Goal: Task Accomplishment & Management: Use online tool/utility

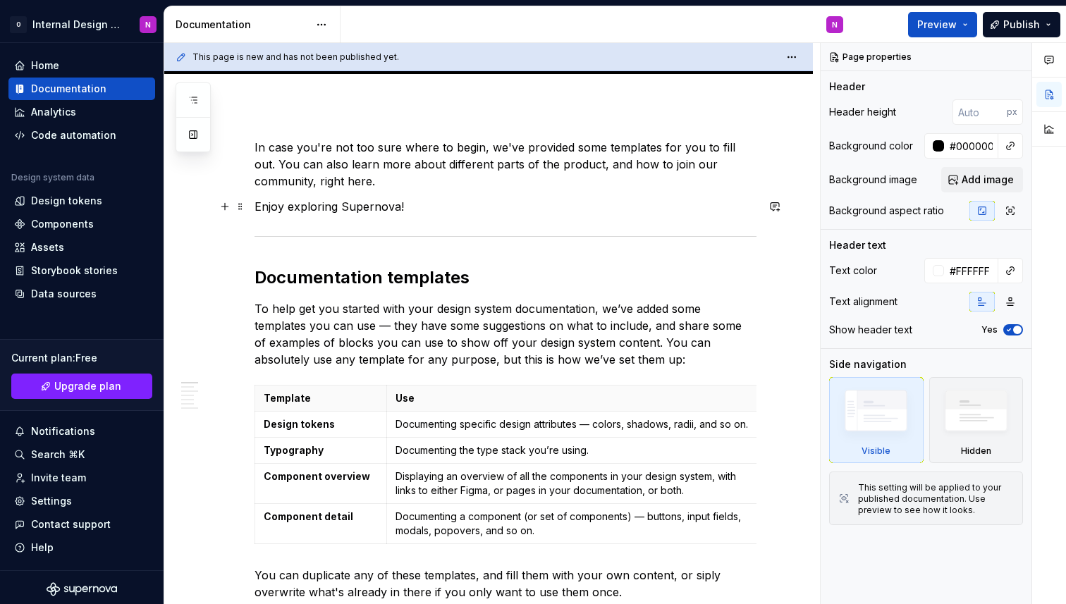
scroll to position [266, 0]
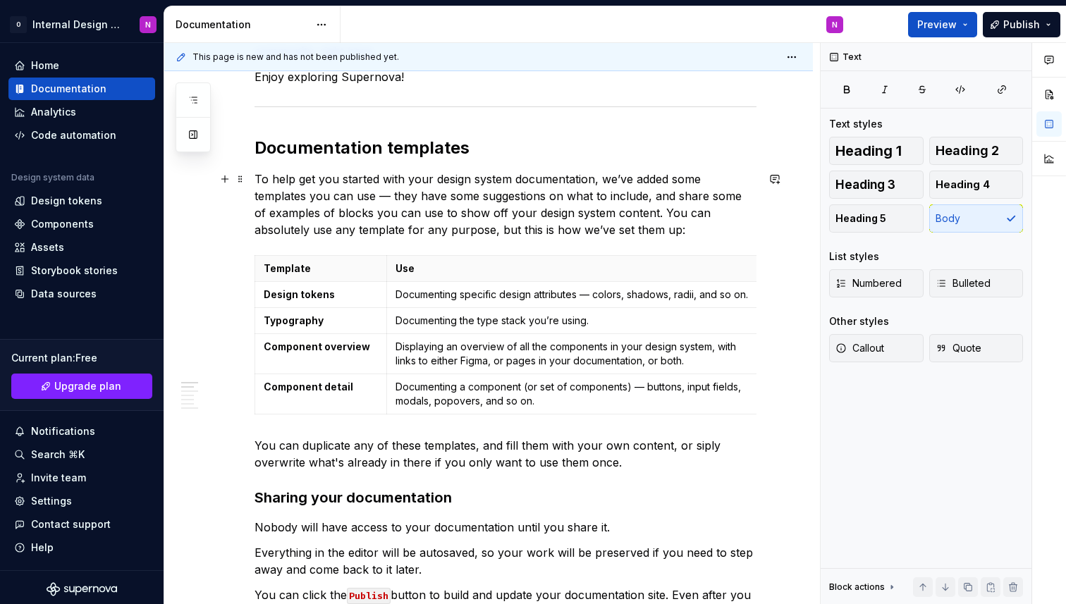
click at [395, 201] on p "To help get you started with your design system documentation, we’ve added some…" at bounding box center [506, 205] width 502 height 68
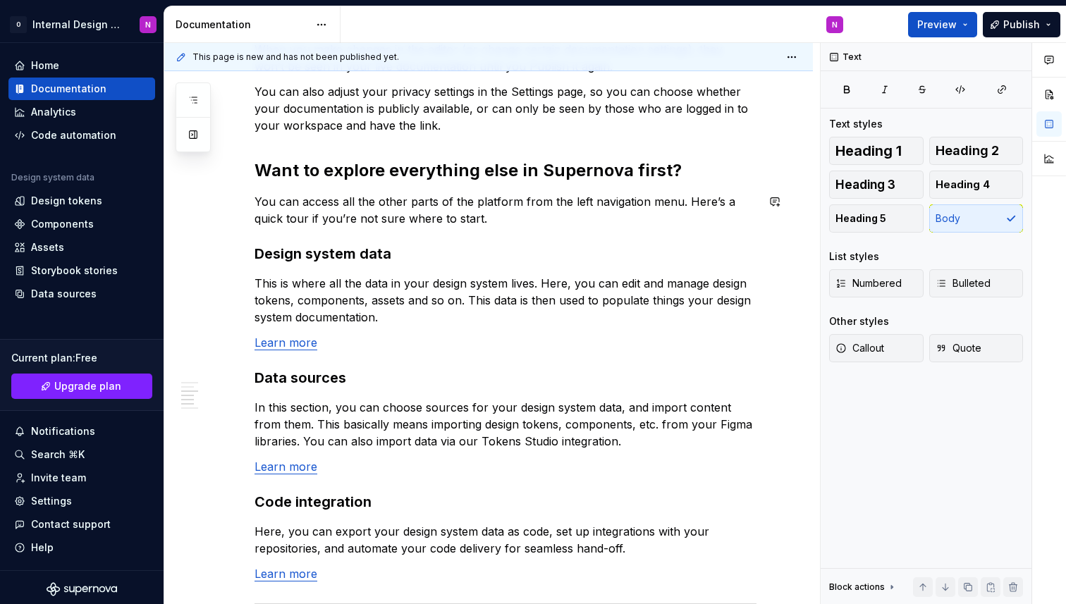
scroll to position [885, 0]
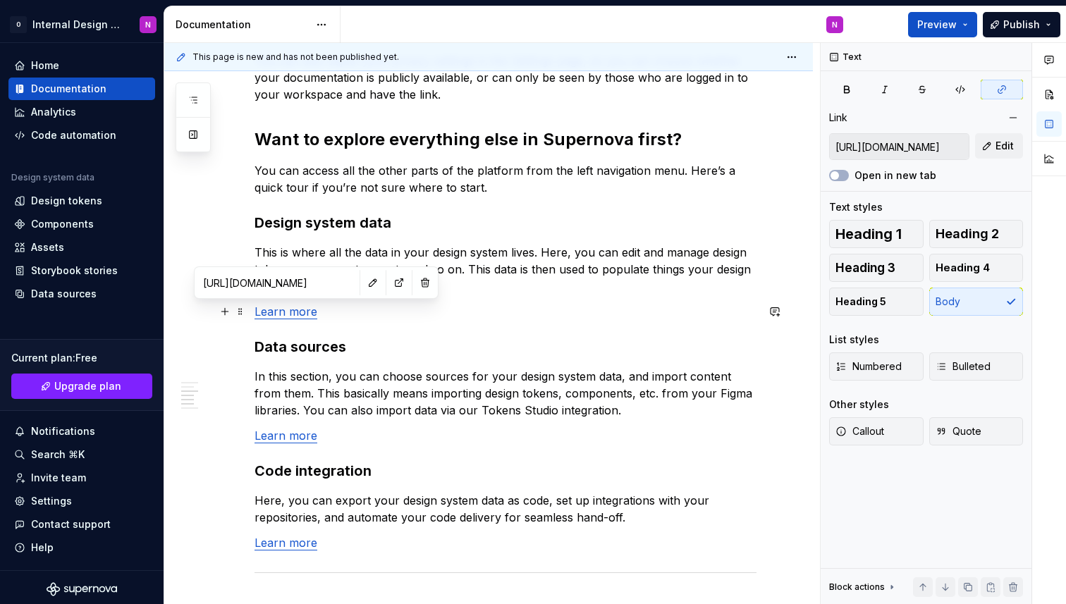
click at [293, 314] on link "Learn more" at bounding box center [286, 312] width 63 height 14
click at [295, 287] on input "https://learn.supernova.io/latest/design-systems/guide-to-design-systems.html" at bounding box center [276, 282] width 159 height 25
click at [389, 286] on button "button" at bounding box center [399, 283] width 20 height 20
type textarea "*"
click at [59, 226] on div "Components" at bounding box center [62, 224] width 63 height 14
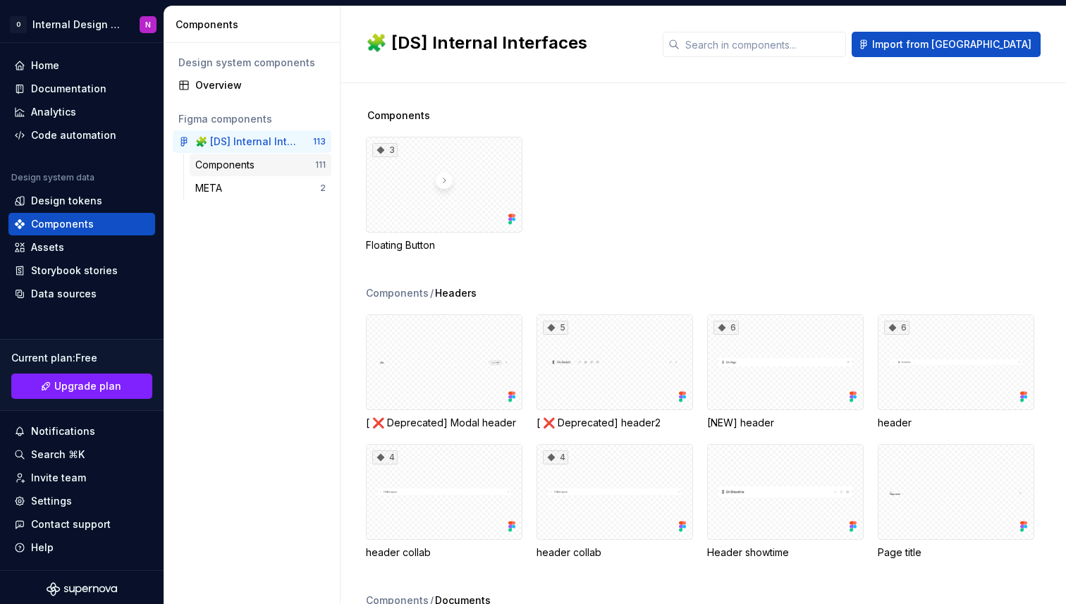
click at [289, 161] on div "Components" at bounding box center [255, 165] width 120 height 14
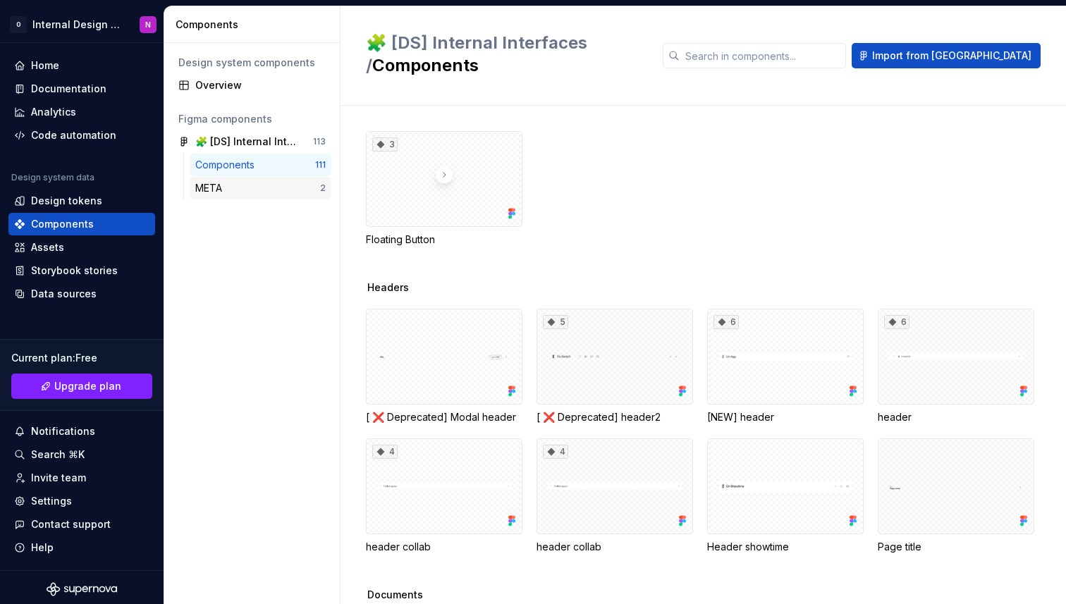
click at [280, 193] on div "META" at bounding box center [257, 188] width 125 height 14
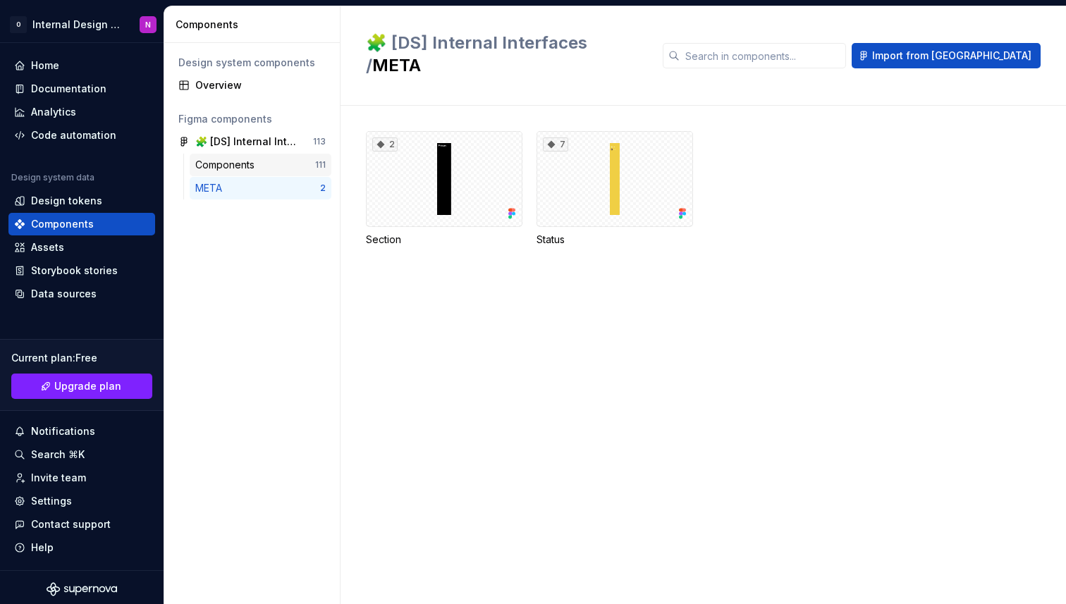
click at [283, 175] on div "Components 111" at bounding box center [261, 165] width 142 height 23
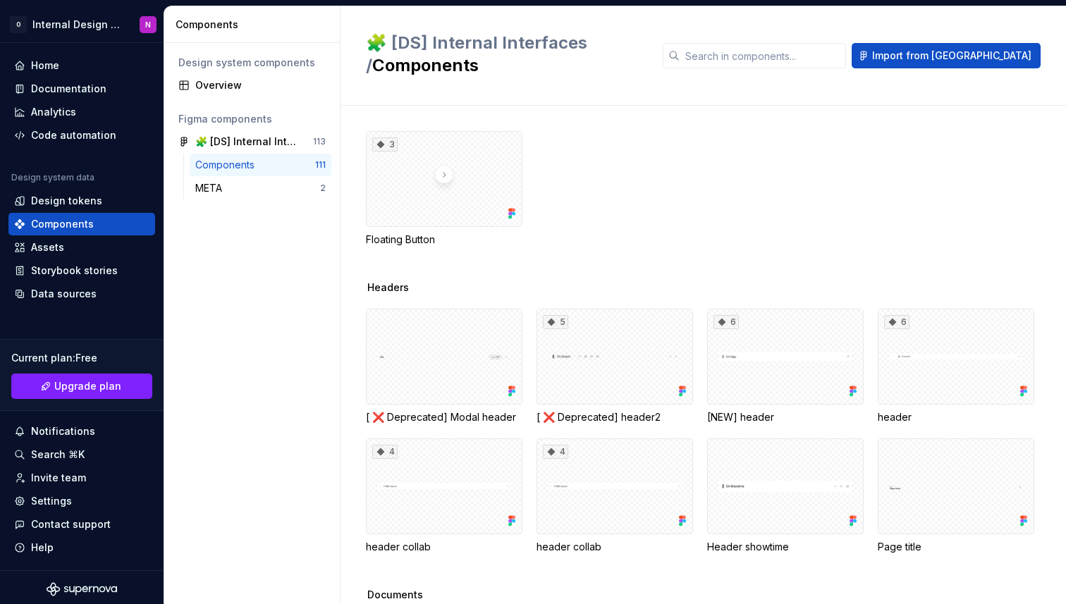
click at [453, 191] on div "3" at bounding box center [444, 179] width 157 height 96
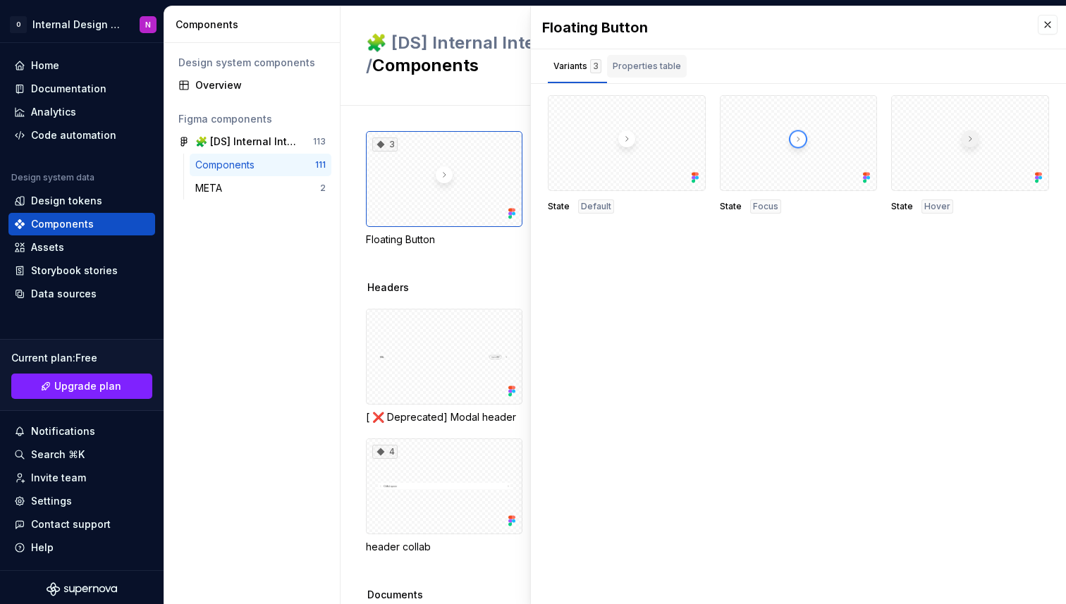
click at [638, 63] on div "Properties table" at bounding box center [647, 66] width 68 height 14
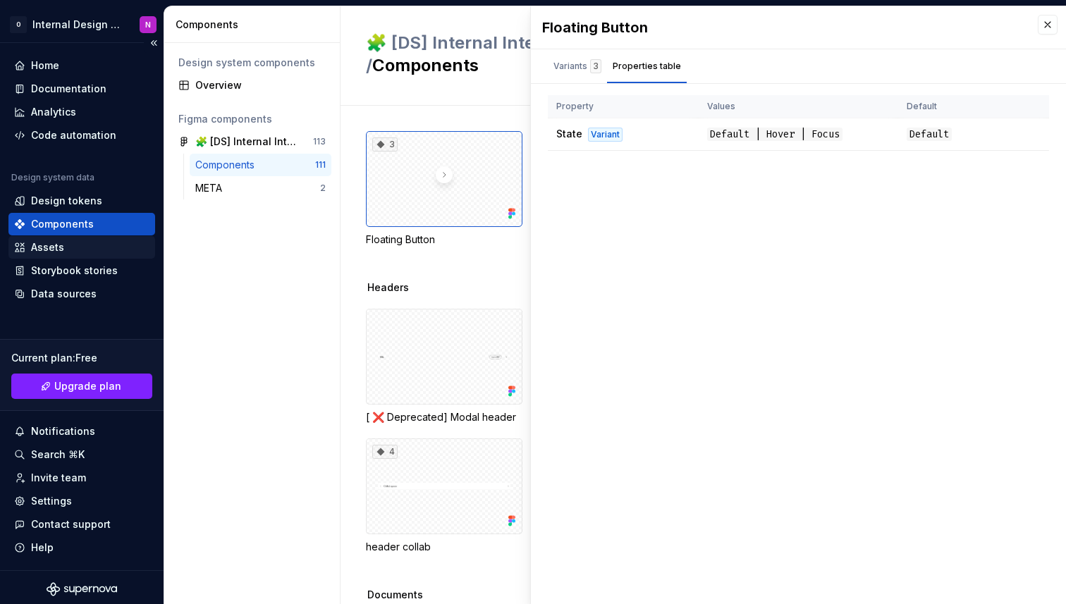
click at [75, 237] on div "Assets" at bounding box center [81, 247] width 147 height 23
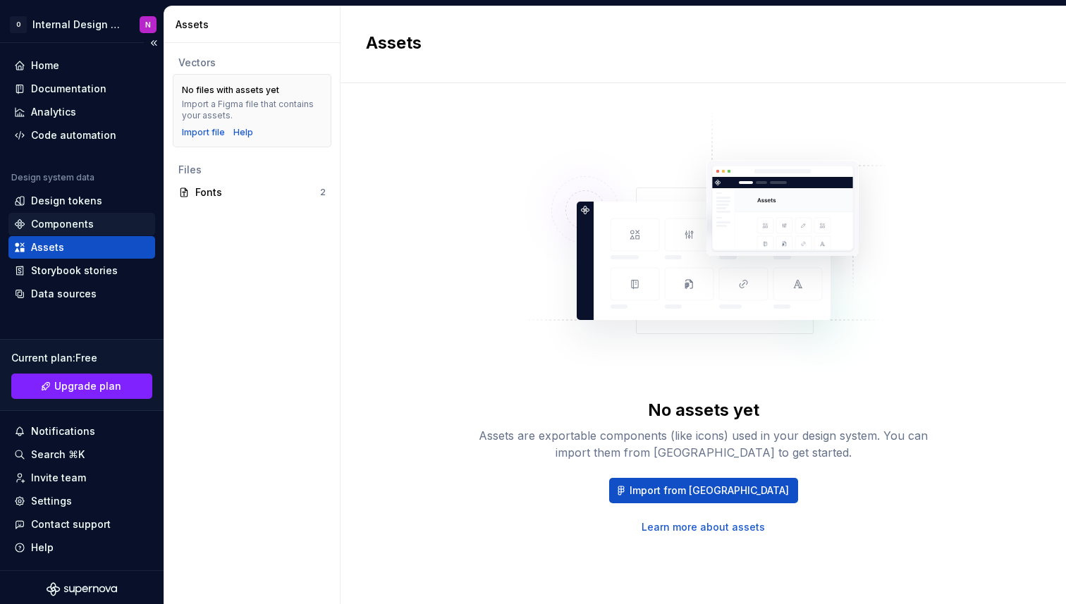
click at [78, 225] on div "Components" at bounding box center [62, 224] width 63 height 14
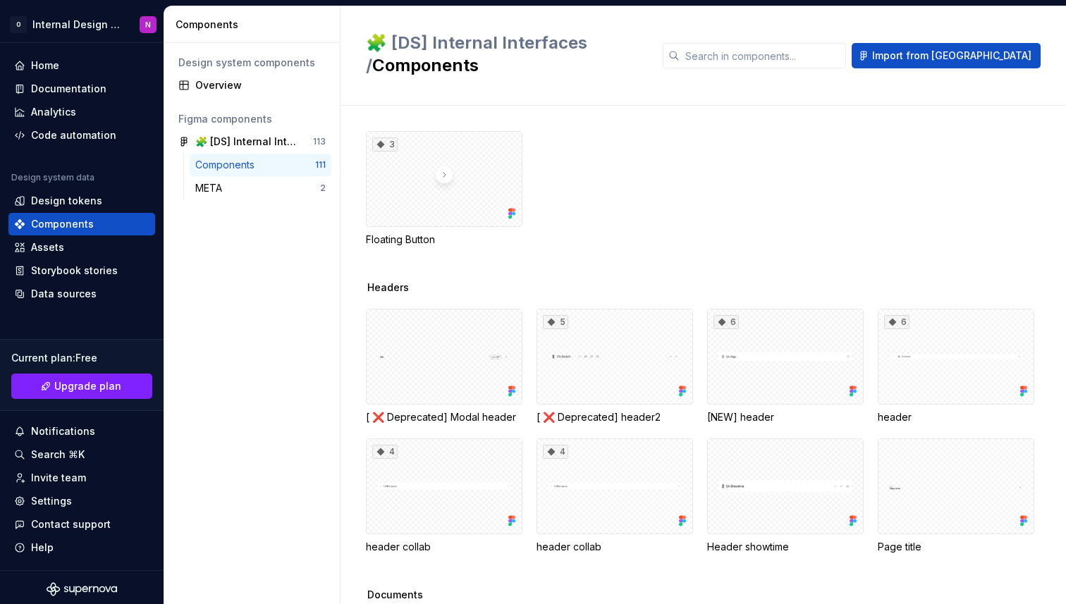
scroll to position [30, 0]
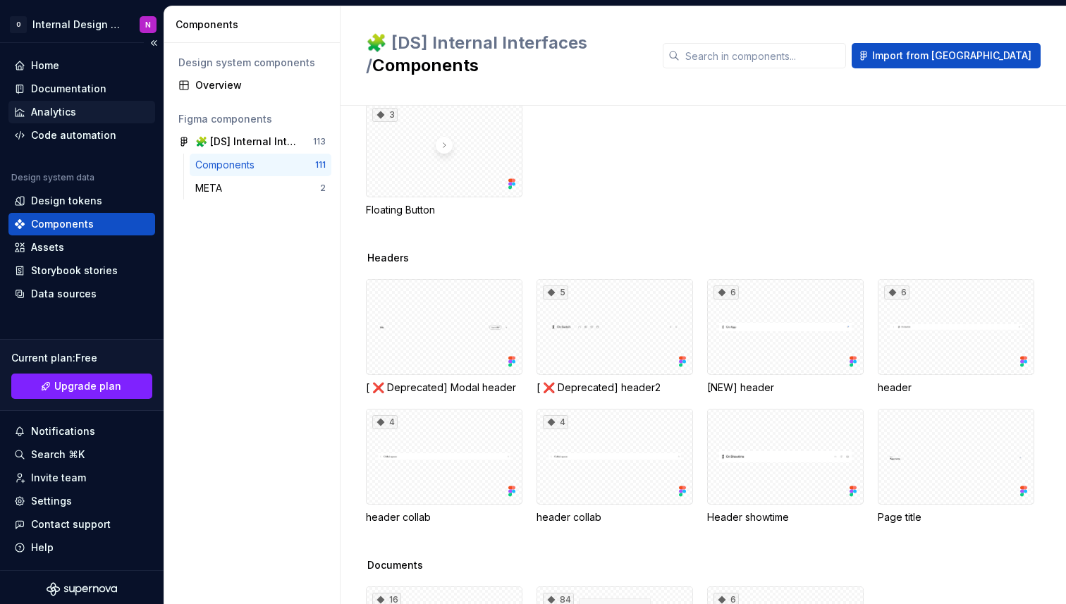
click at [70, 116] on div "Analytics" at bounding box center [53, 112] width 45 height 14
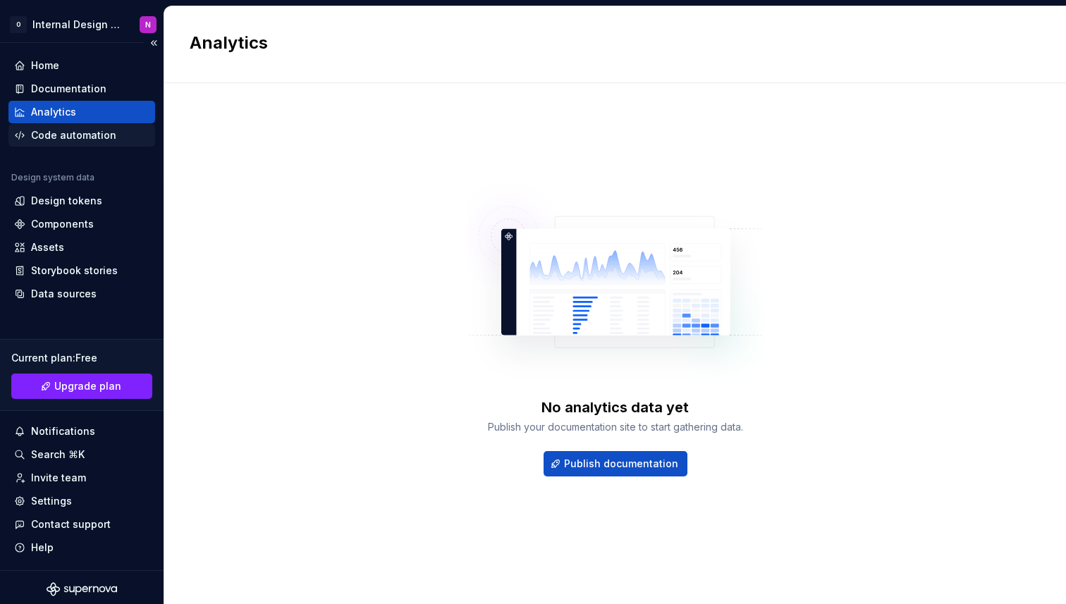
click at [76, 138] on div "Code automation" at bounding box center [73, 135] width 85 height 14
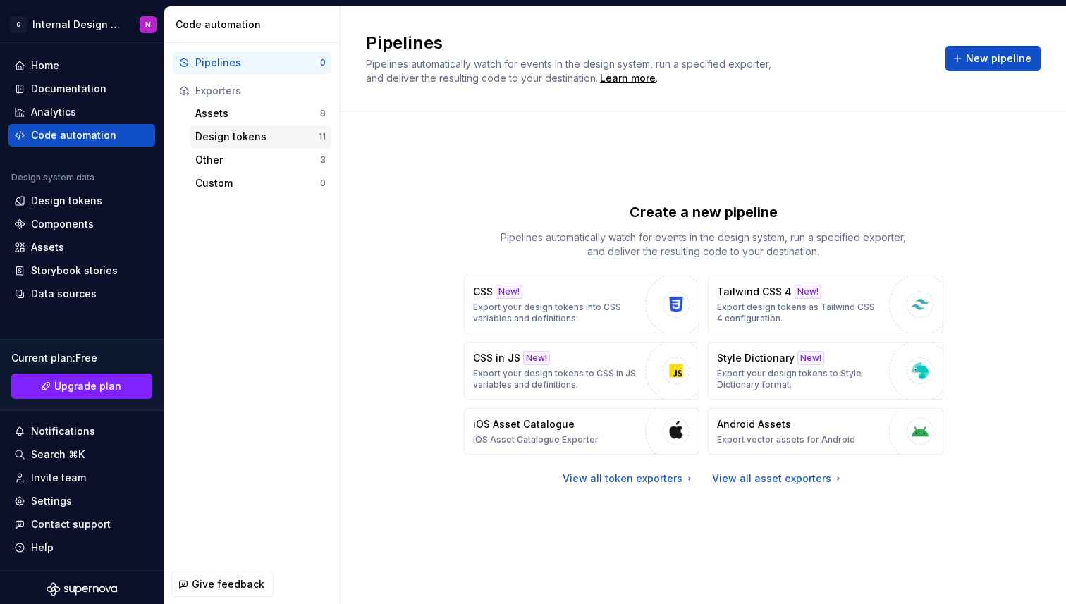
click at [228, 142] on div "Design tokens" at bounding box center [256, 137] width 123 height 14
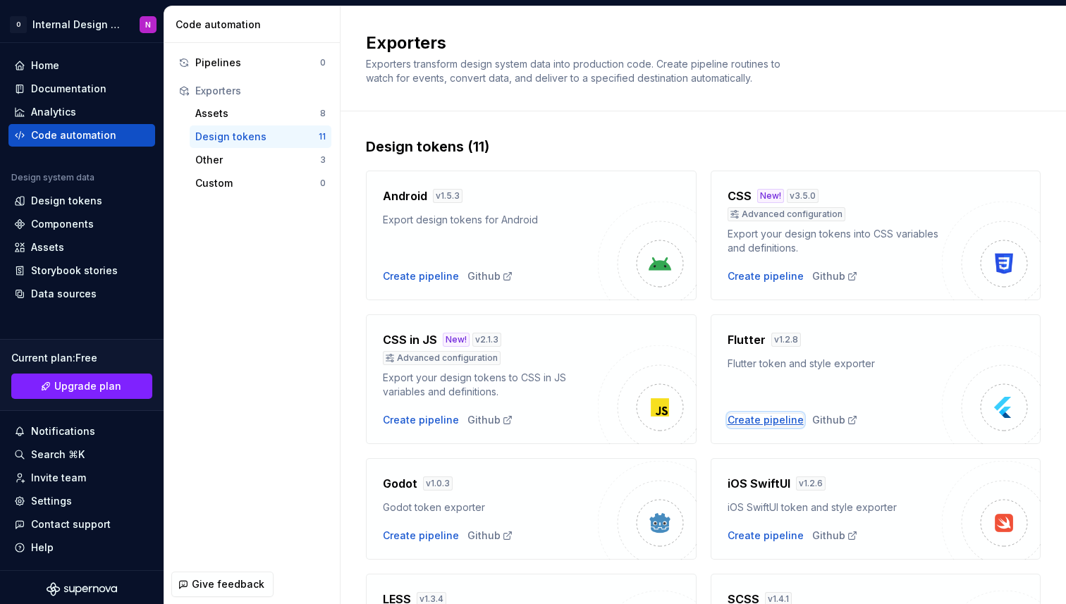
click at [745, 417] on div "Create pipeline" at bounding box center [766, 420] width 76 height 14
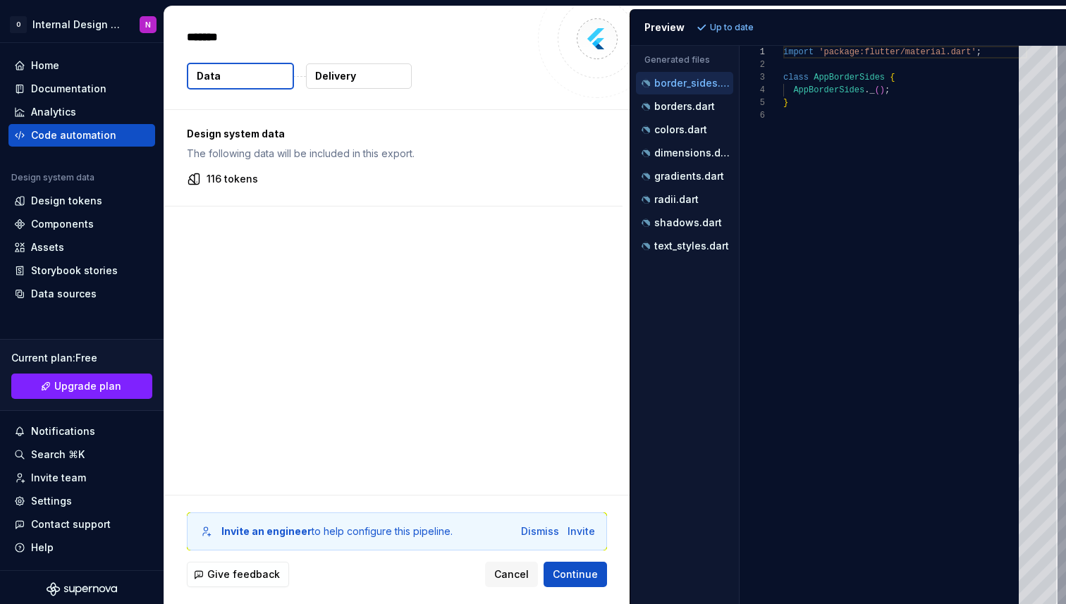
type textarea "*"
click at [659, 111] on p "borders.dart" at bounding box center [684, 106] width 61 height 11
click at [661, 122] on button "colors.dart" at bounding box center [684, 130] width 97 height 16
click at [666, 133] on p "colors.dart" at bounding box center [680, 129] width 53 height 11
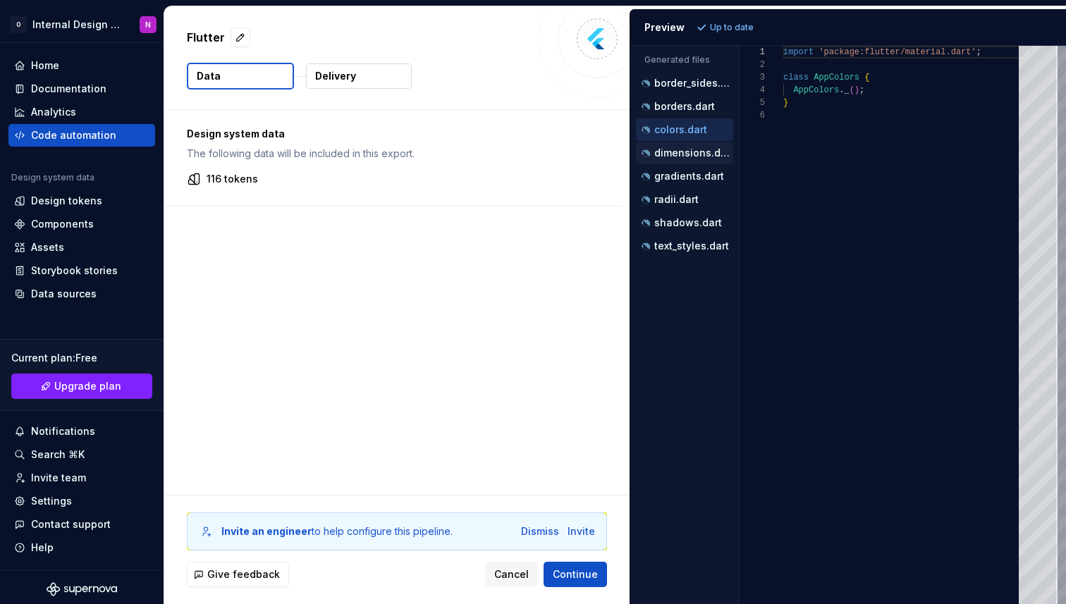
click at [669, 142] on div "dimensions.dart" at bounding box center [684, 153] width 97 height 23
click at [674, 162] on div "dimensions.dart" at bounding box center [684, 153] width 97 height 23
click at [678, 178] on p "gradients.dart" at bounding box center [689, 176] width 70 height 11
type textarea "**********"
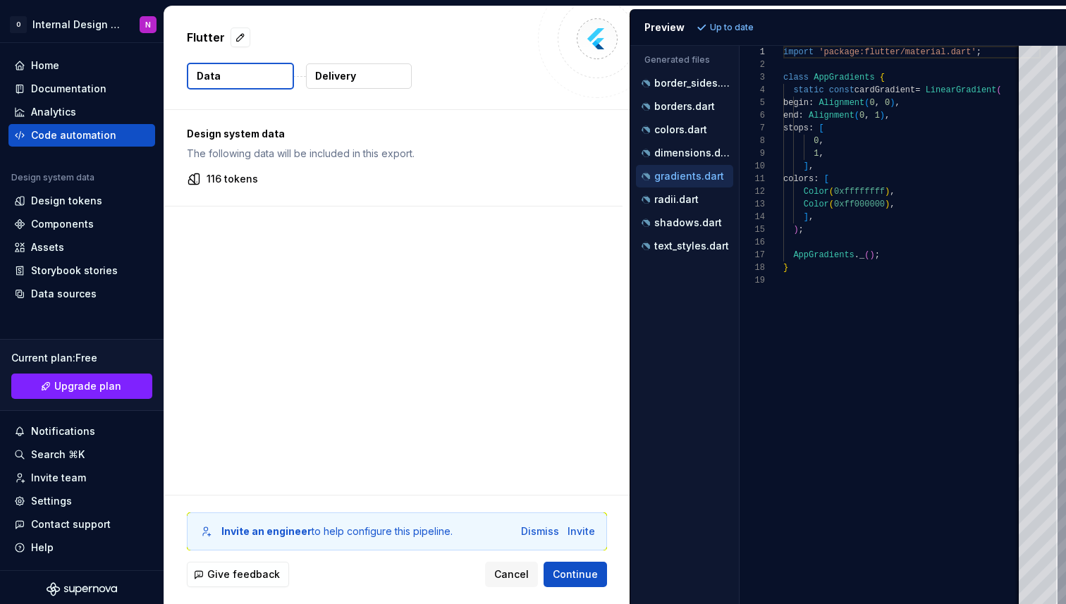
click at [349, 75] on p "Delivery" at bounding box center [335, 76] width 41 height 14
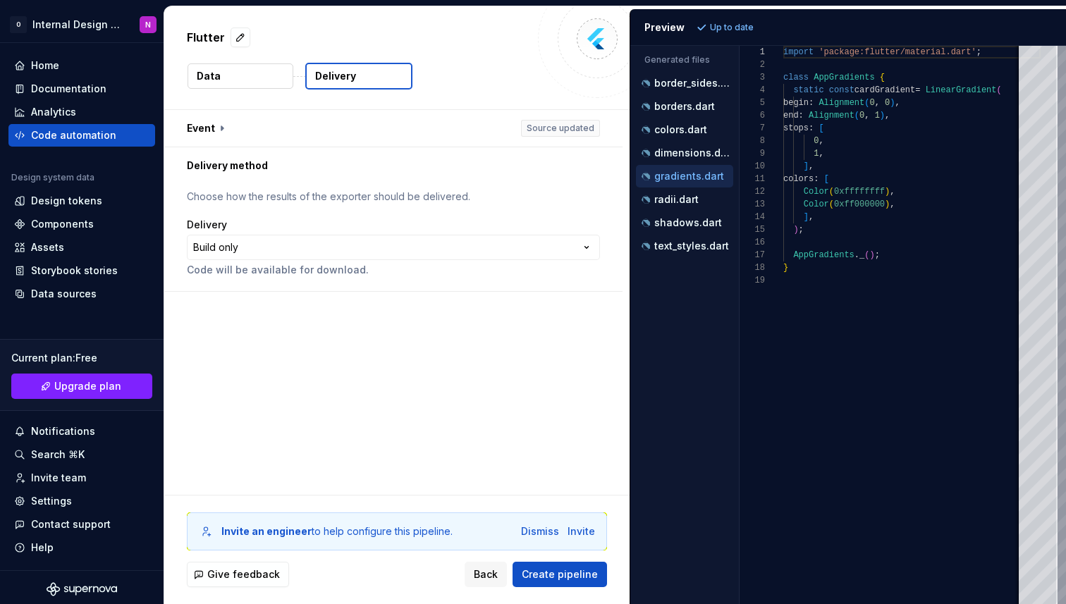
click at [249, 73] on button "Data" at bounding box center [241, 75] width 106 height 25
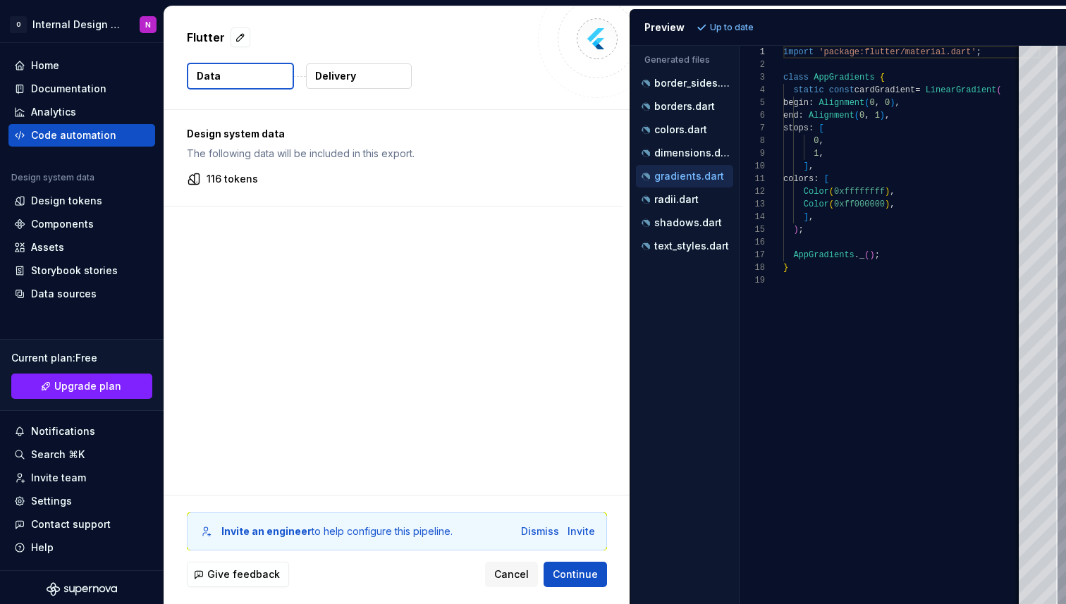
click at [236, 182] on p "116 tokens" at bounding box center [232, 179] width 51 height 14
click at [354, 95] on div "Flutter Data Delivery" at bounding box center [396, 57] width 465 height 103
click at [353, 76] on p "Delivery" at bounding box center [335, 76] width 41 height 14
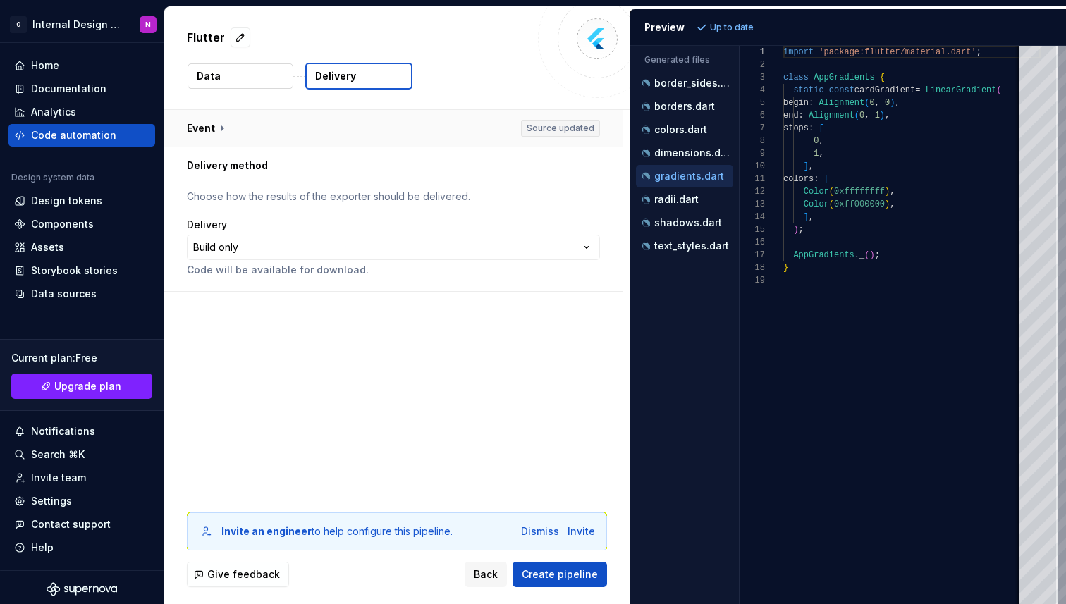
click at [365, 137] on button "button" at bounding box center [393, 128] width 458 height 37
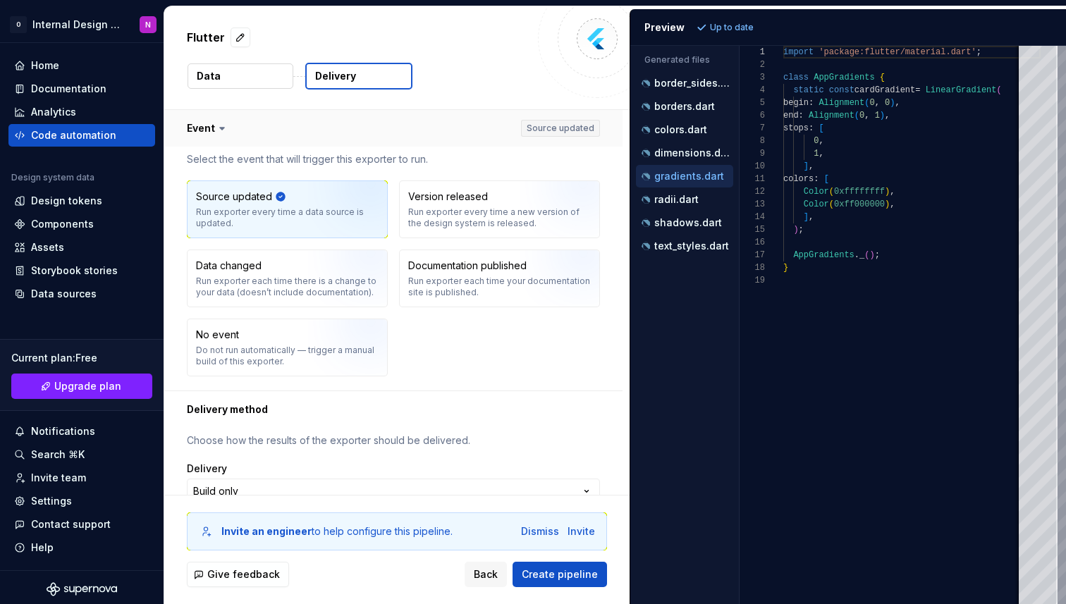
click at [351, 123] on button "button" at bounding box center [393, 128] width 458 height 37
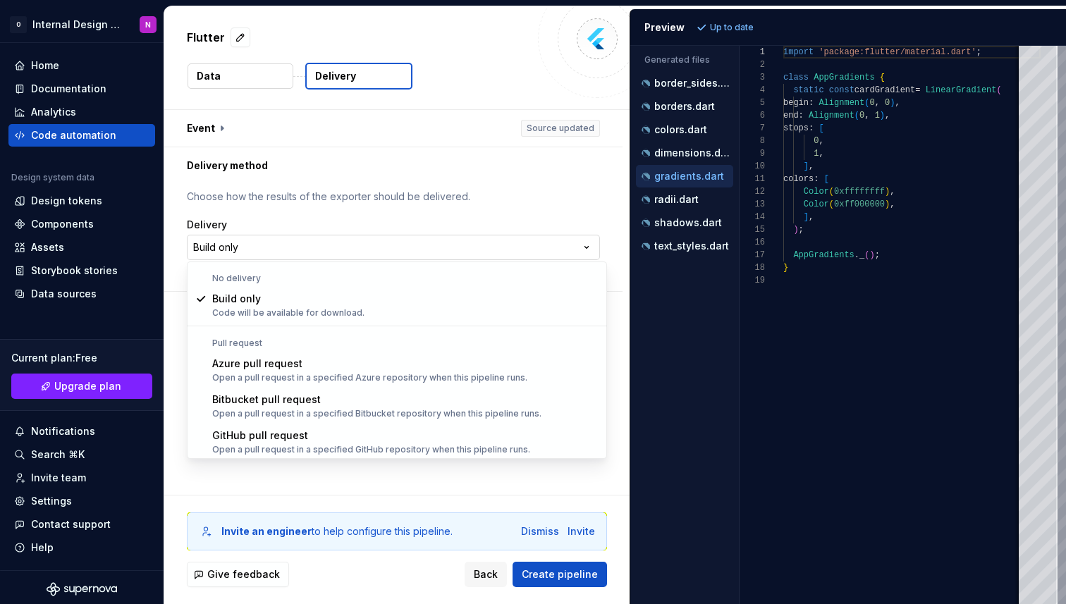
click at [352, 241] on html "**********" at bounding box center [533, 302] width 1066 height 604
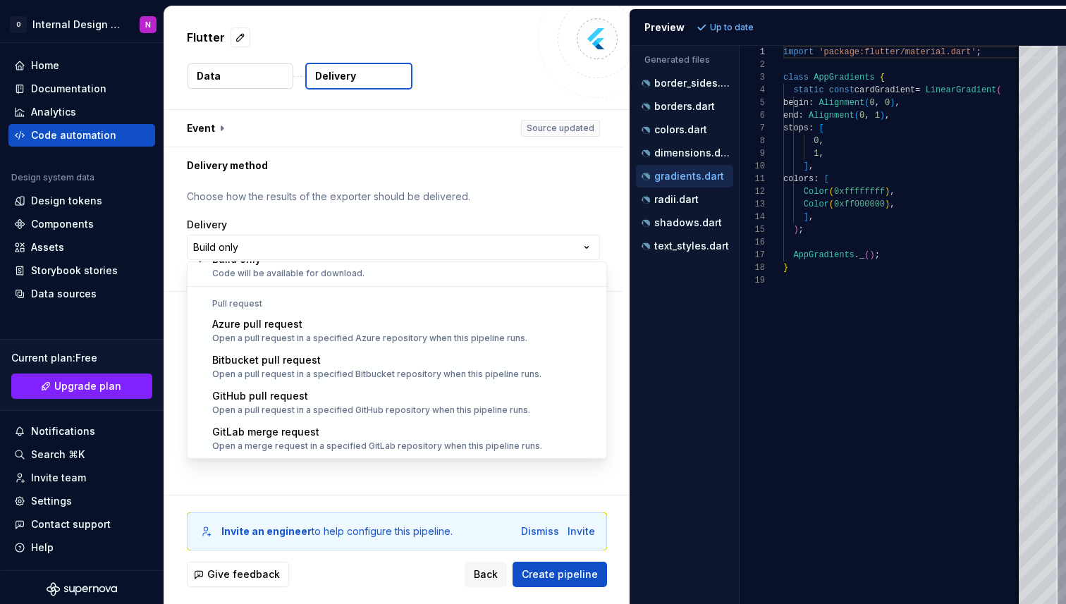
select select "******"
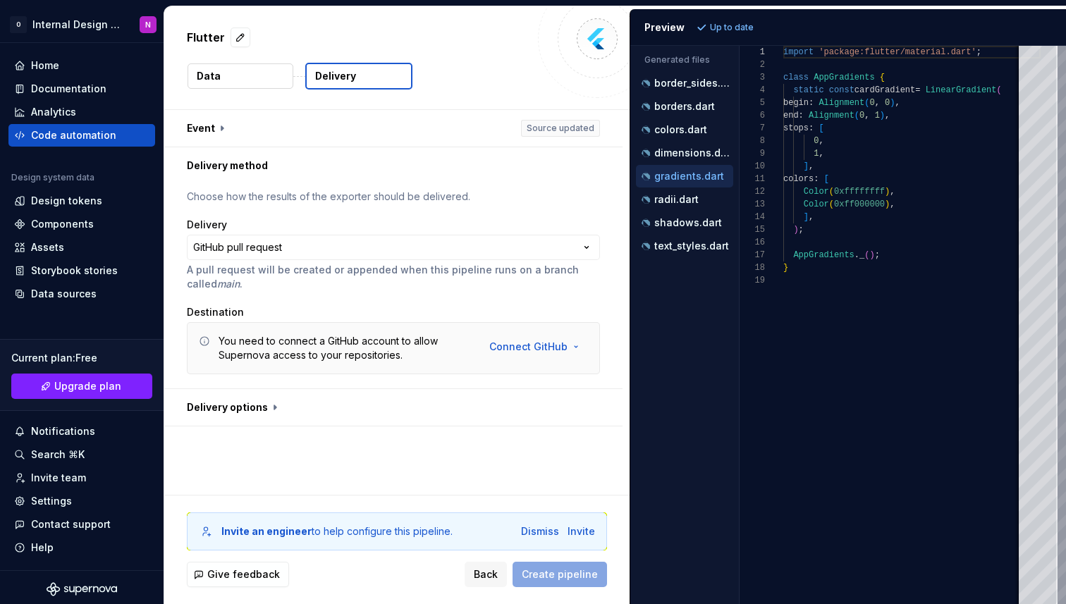
click at [262, 75] on button "Data" at bounding box center [241, 75] width 106 height 25
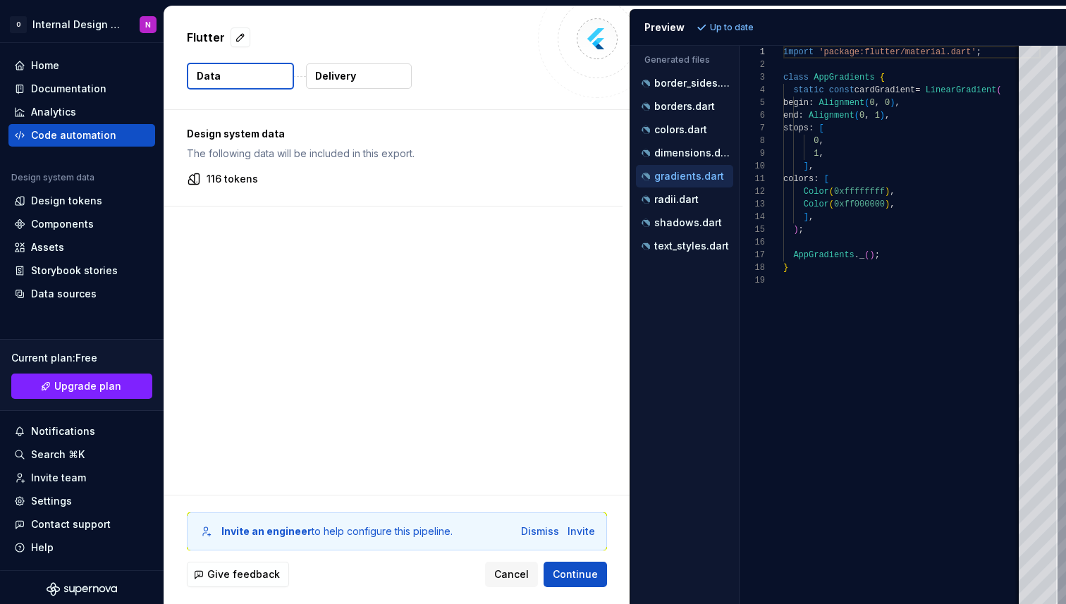
click at [273, 177] on div "116 tokens" at bounding box center [393, 179] width 413 height 14
click at [245, 177] on p "116 tokens" at bounding box center [232, 179] width 51 height 14
click at [335, 79] on p "Delivery" at bounding box center [335, 76] width 41 height 14
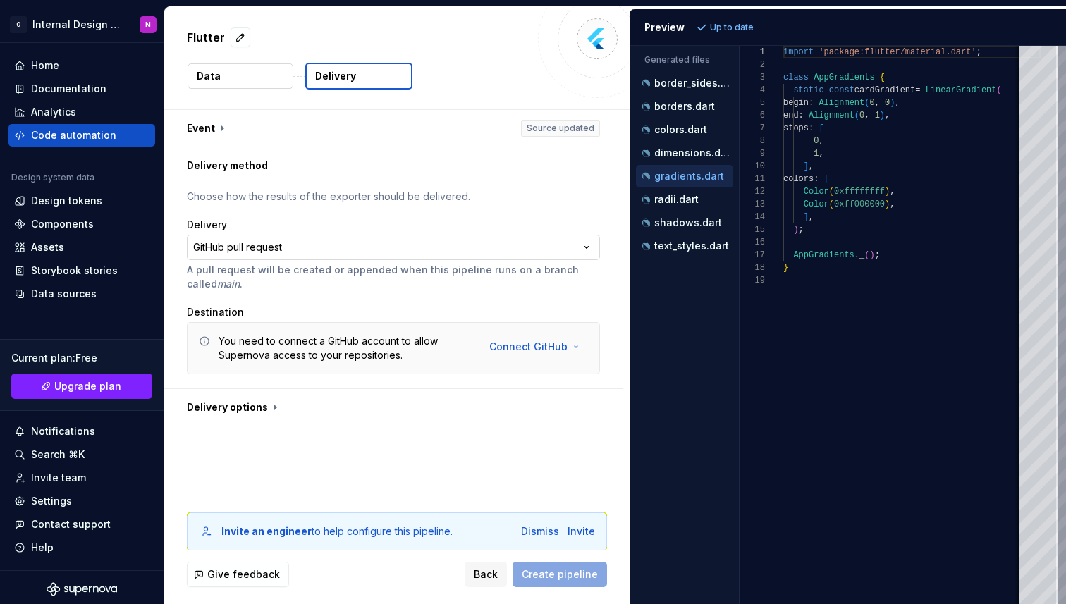
click at [398, 240] on html "**********" at bounding box center [533, 302] width 1066 height 604
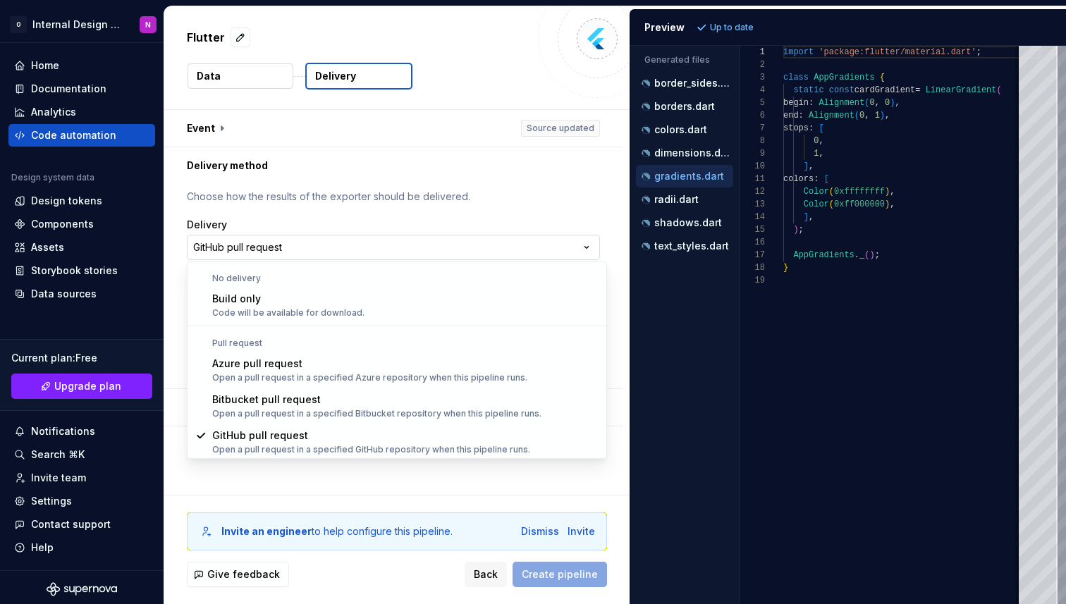
scroll to position [1, 0]
select select "*********"
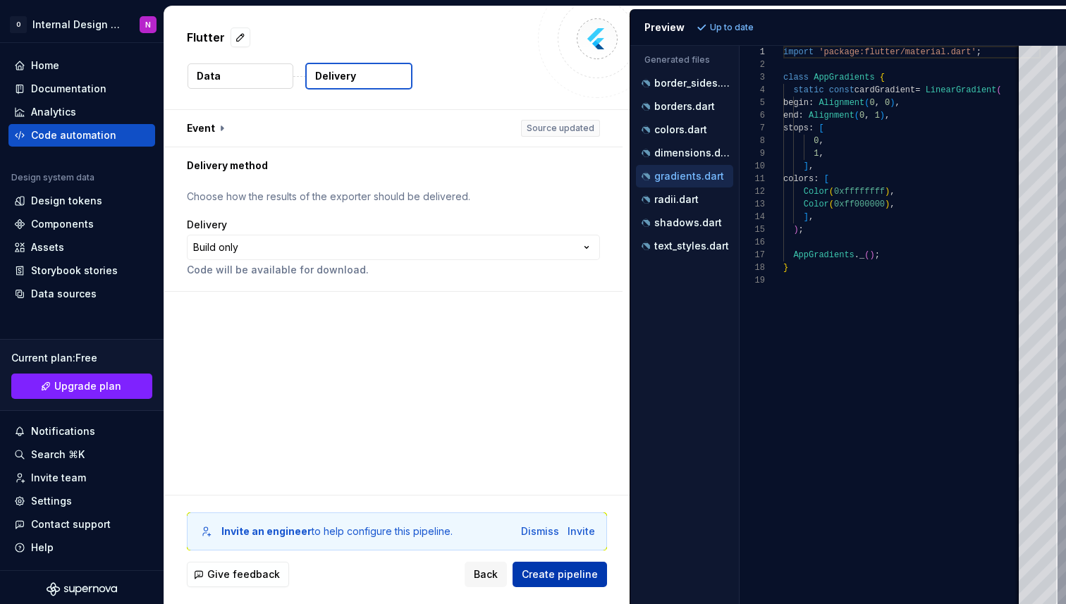
click at [554, 568] on span "Create pipeline" at bounding box center [560, 575] width 76 height 14
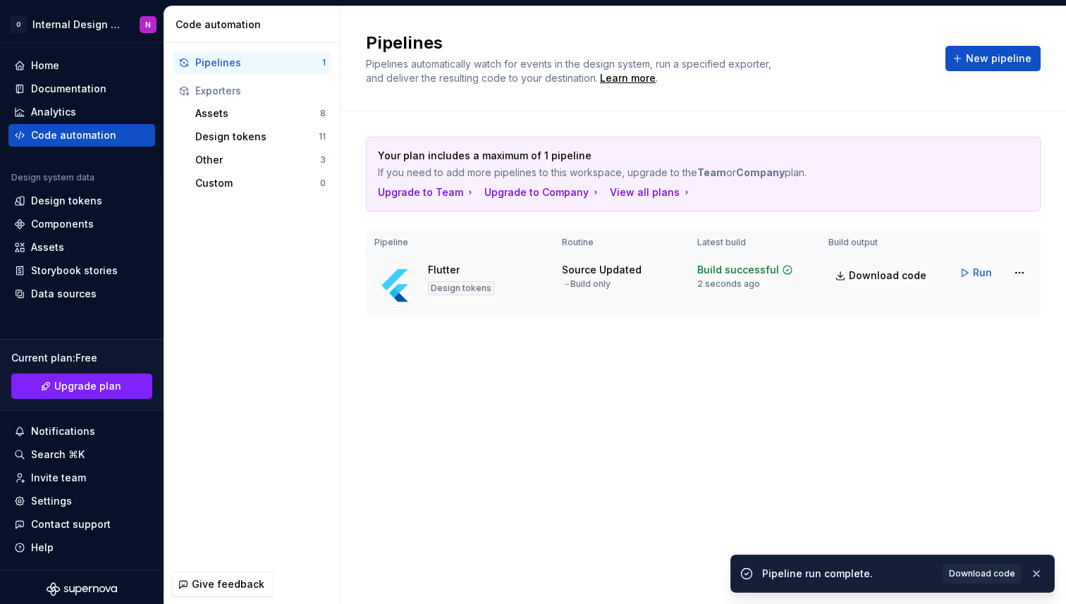
click at [439, 274] on div "Flutter" at bounding box center [444, 270] width 32 height 14
click at [406, 284] on img at bounding box center [396, 285] width 45 height 45
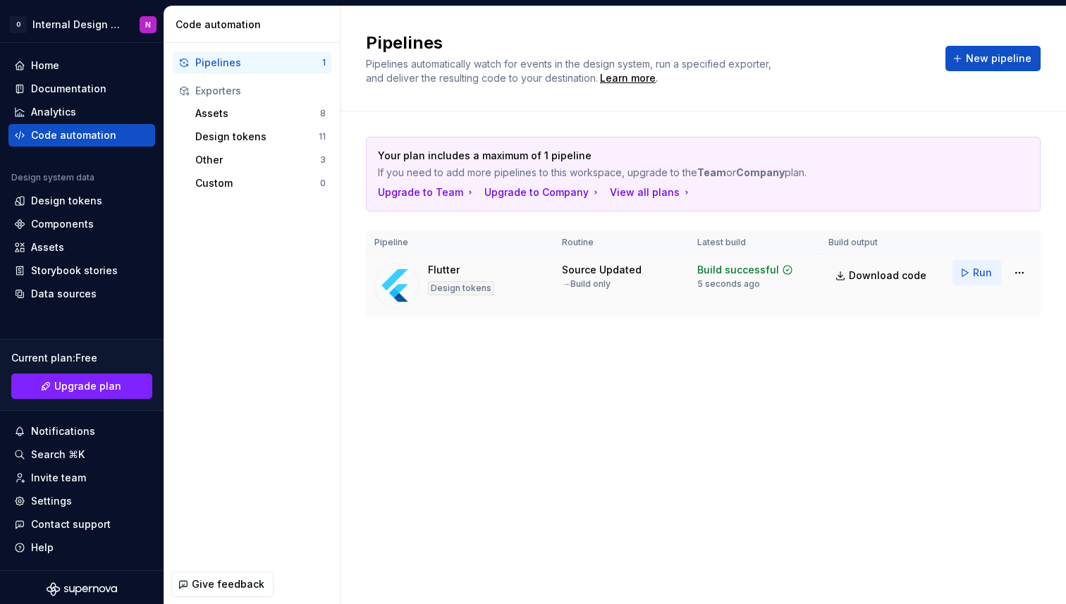
click at [982, 279] on span "Run" at bounding box center [982, 273] width 19 height 14
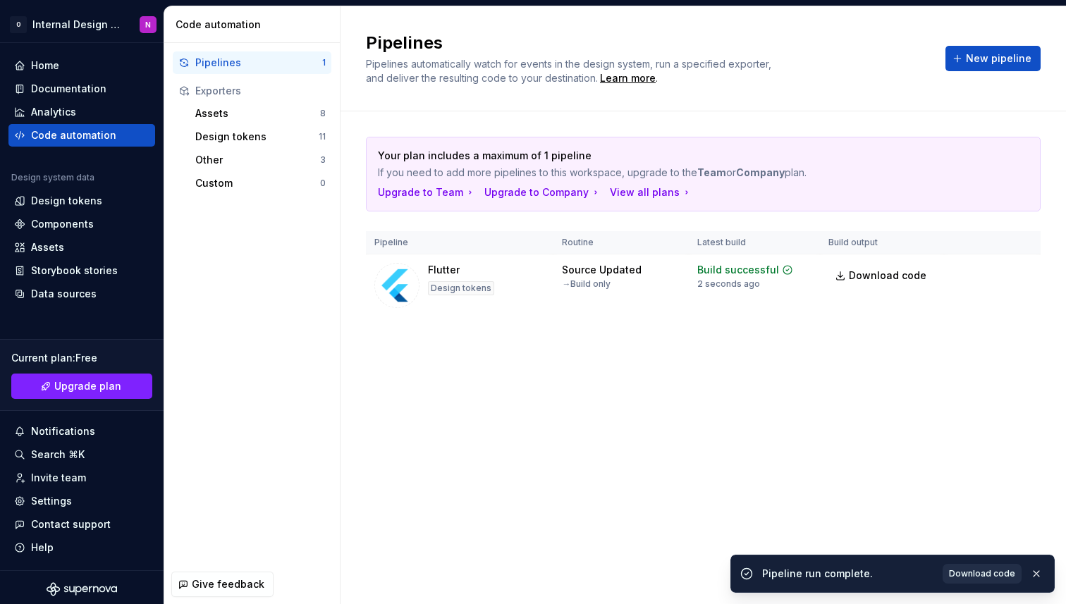
click at [984, 570] on span "Download code" at bounding box center [982, 573] width 66 height 11
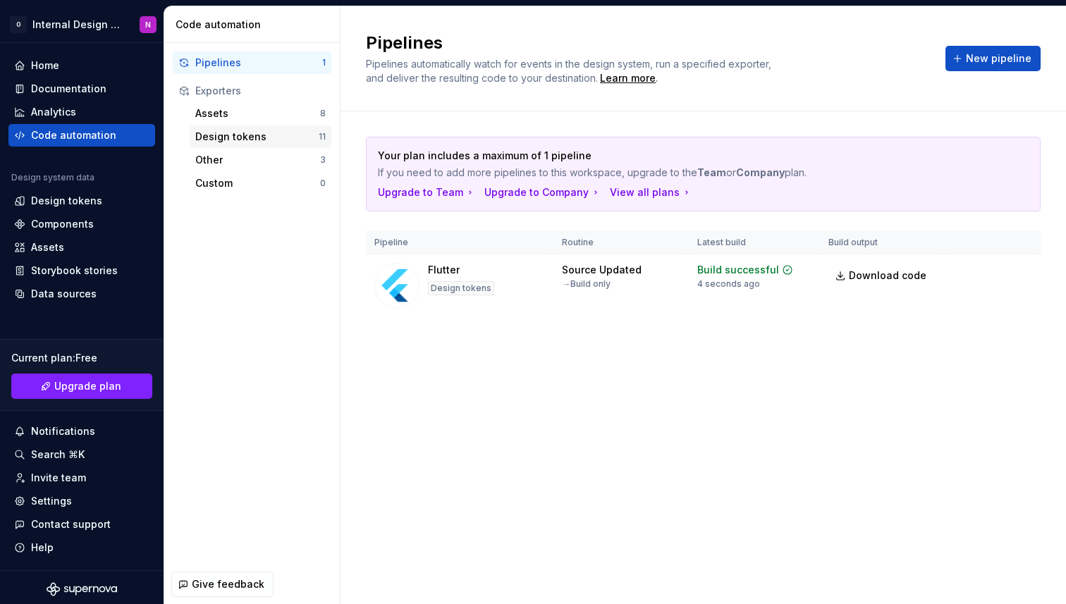
click at [260, 128] on div "Design tokens 11" at bounding box center [261, 137] width 142 height 23
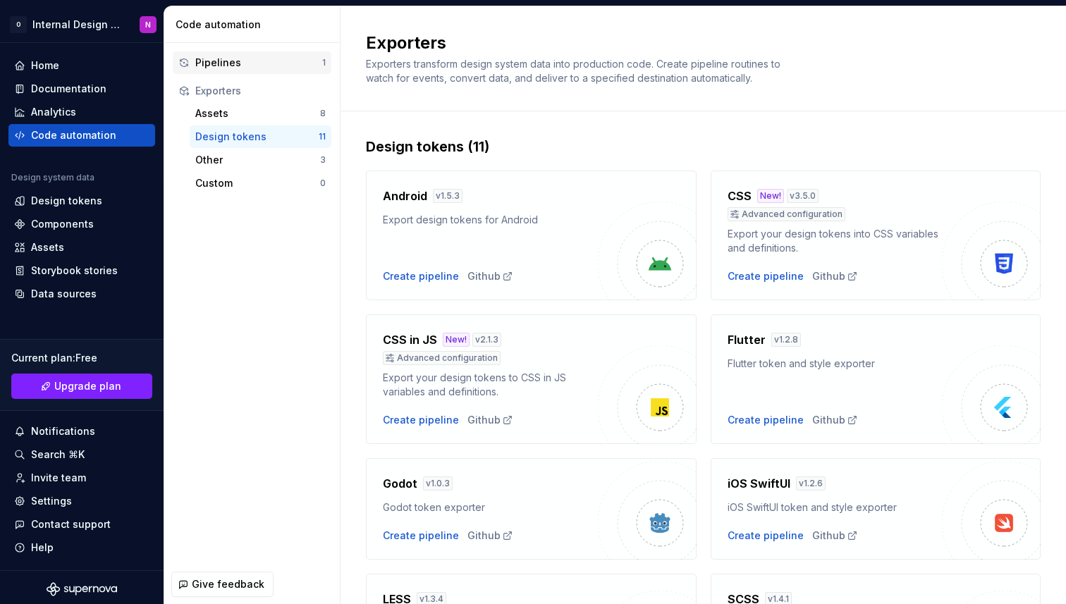
click at [272, 69] on div "Pipelines" at bounding box center [258, 63] width 127 height 14
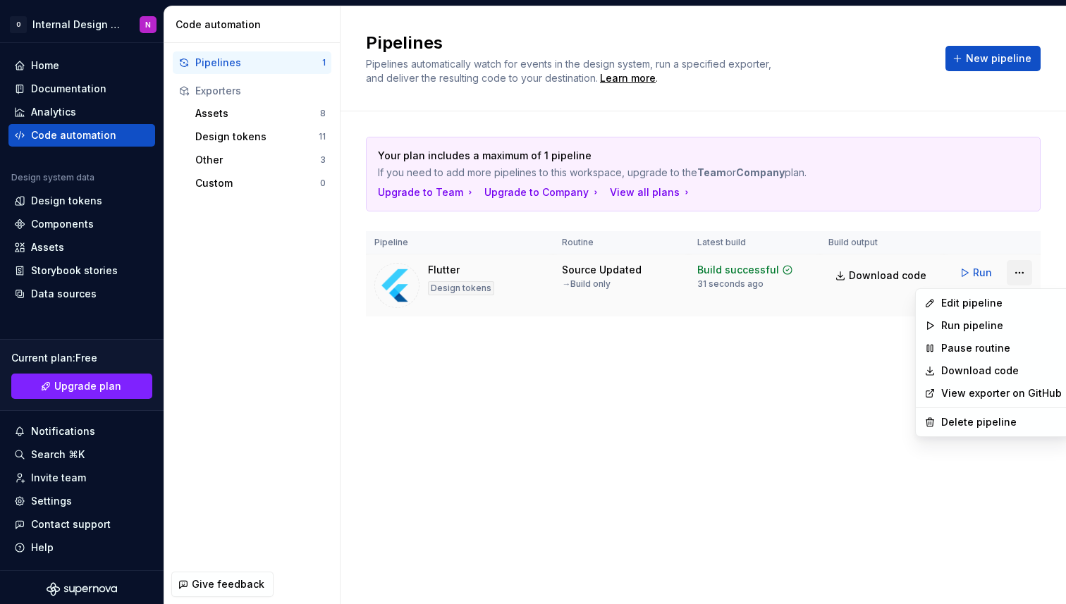
click at [1020, 274] on html "O Internal Design System N Home Documentation Analytics Code automation Design …" at bounding box center [533, 302] width 1066 height 604
click at [528, 386] on html "O Internal Design System N Home Documentation Analytics Code automation Design …" at bounding box center [533, 302] width 1066 height 604
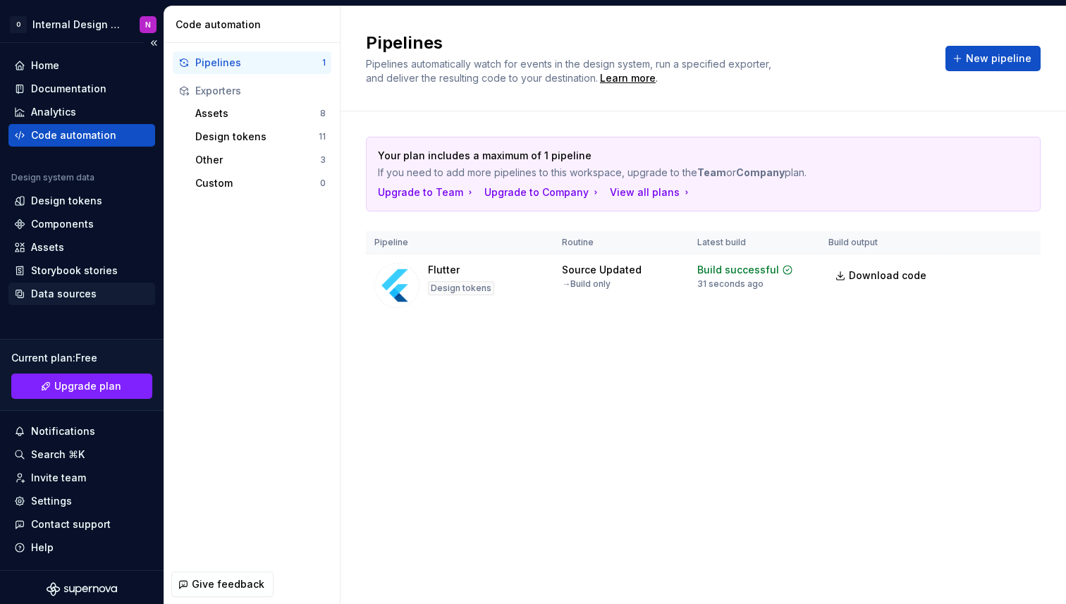
click at [98, 296] on div "Data sources" at bounding box center [81, 294] width 135 height 14
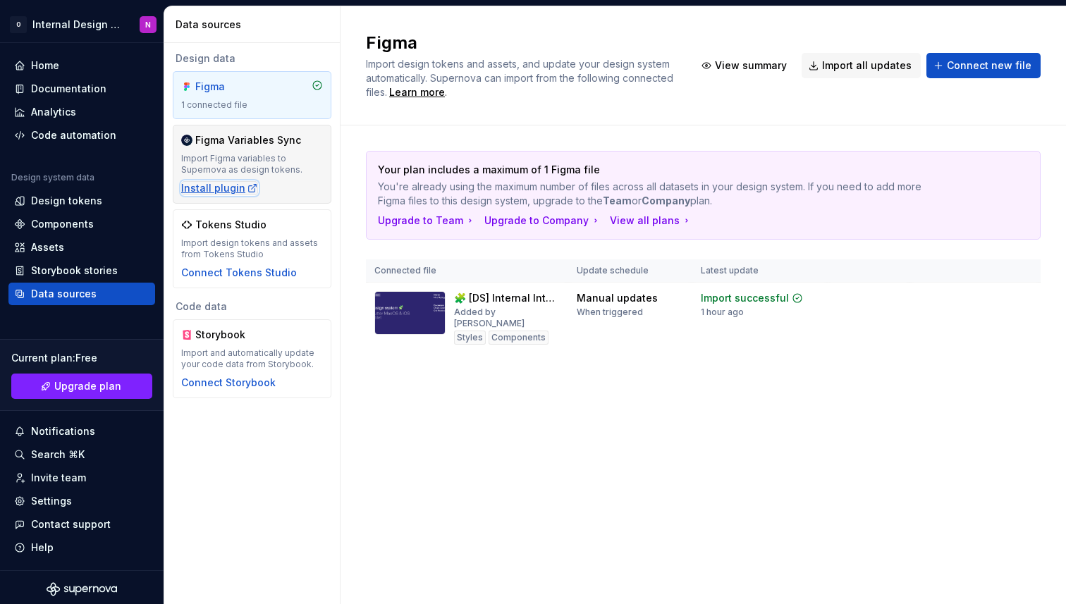
click at [240, 188] on div "Install plugin" at bounding box center [219, 188] width 77 height 14
